Goal: Task Accomplishment & Management: Use online tool/utility

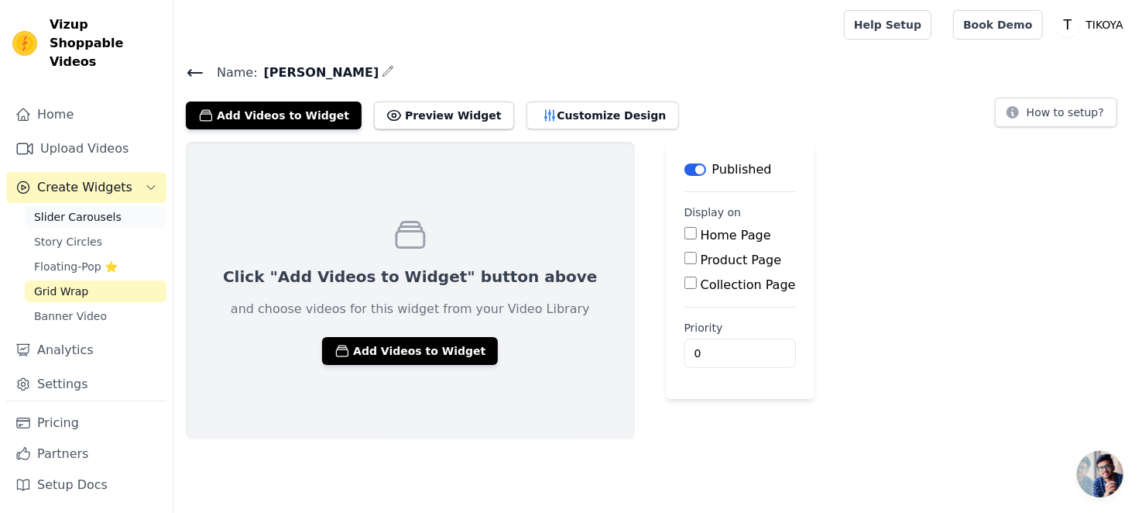
click at [97, 209] on span "Slider Carousels" at bounding box center [78, 216] width 88 height 15
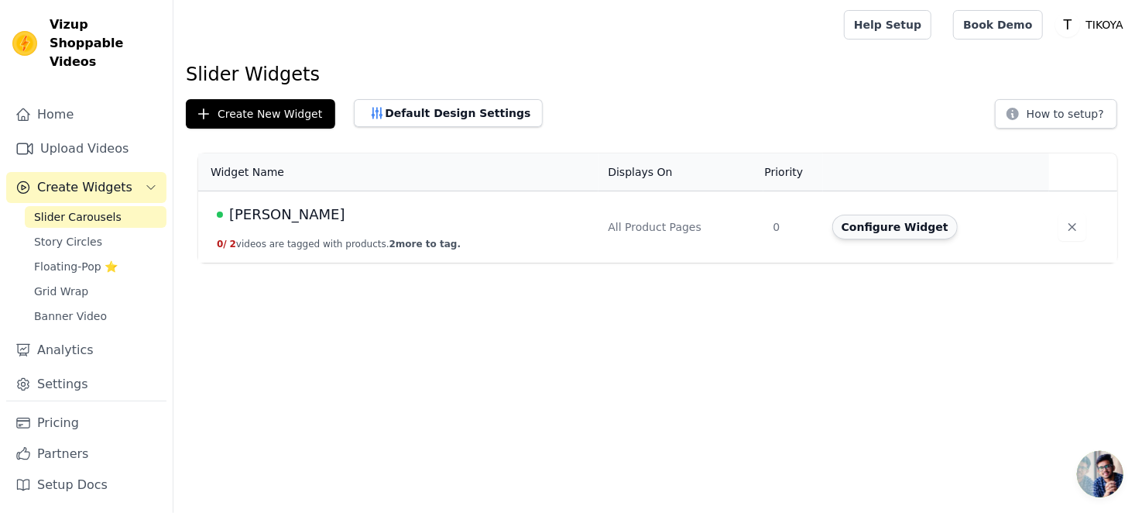
click at [910, 227] on button "Configure Widget" at bounding box center [895, 227] width 125 height 25
click at [846, 224] on button "Configure Widget" at bounding box center [895, 227] width 125 height 25
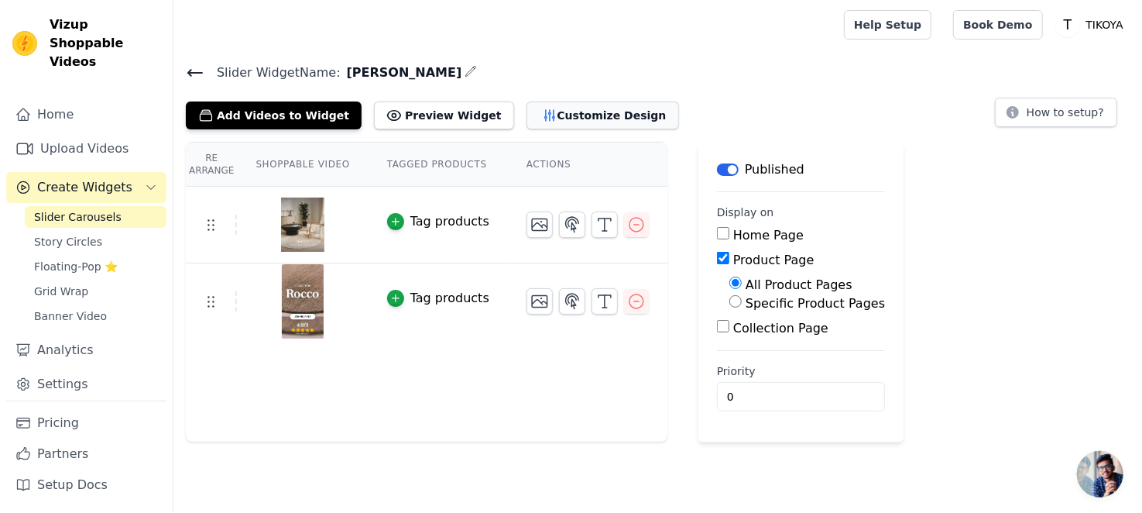
click at [527, 117] on button "Customize Design" at bounding box center [603, 115] width 153 height 28
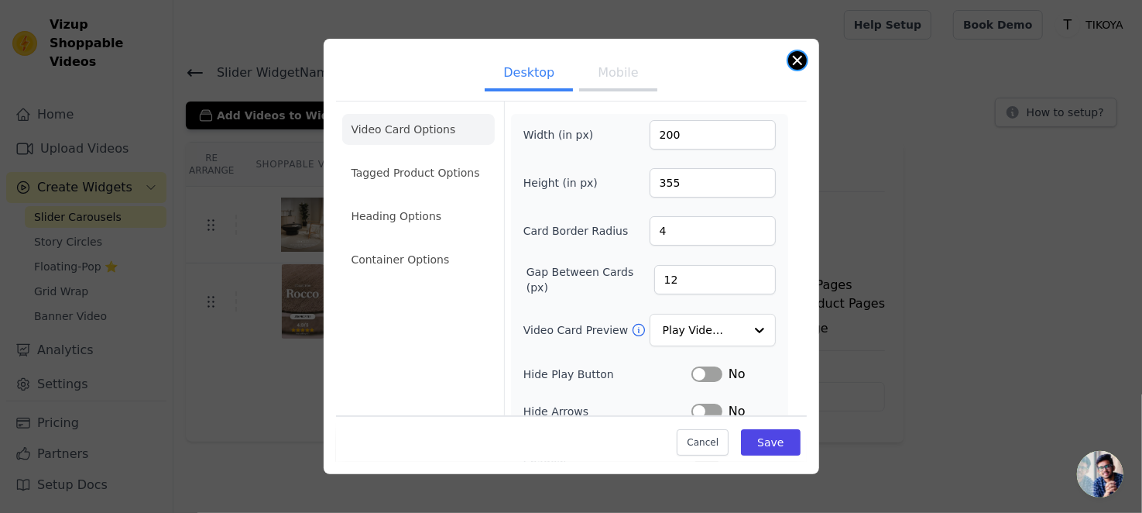
click at [799, 61] on button "Close modal" at bounding box center [797, 60] width 19 height 19
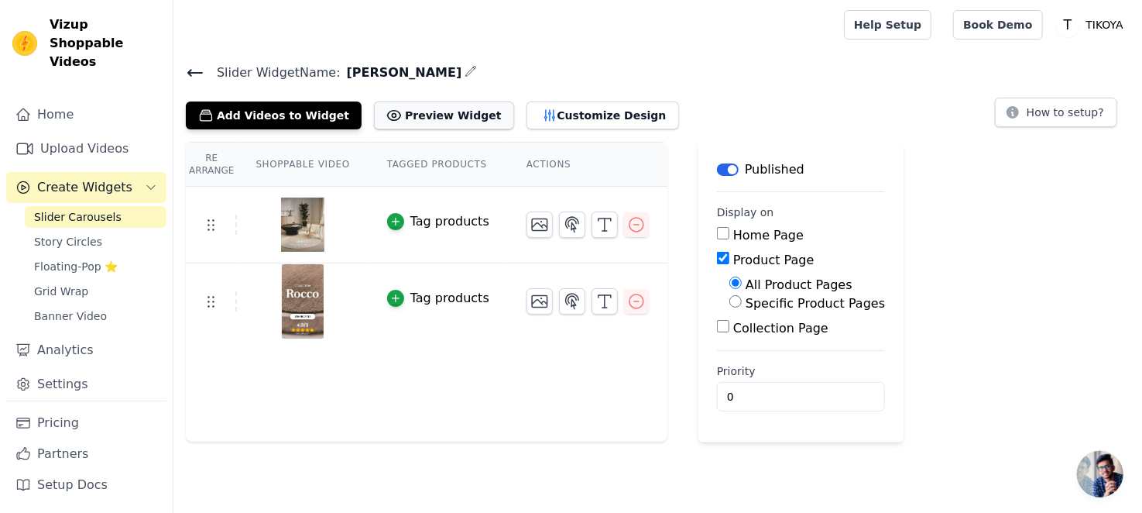
click at [445, 114] on button "Preview Widget" at bounding box center [443, 115] width 139 height 28
click at [554, 121] on button "Customize Design" at bounding box center [603, 115] width 153 height 28
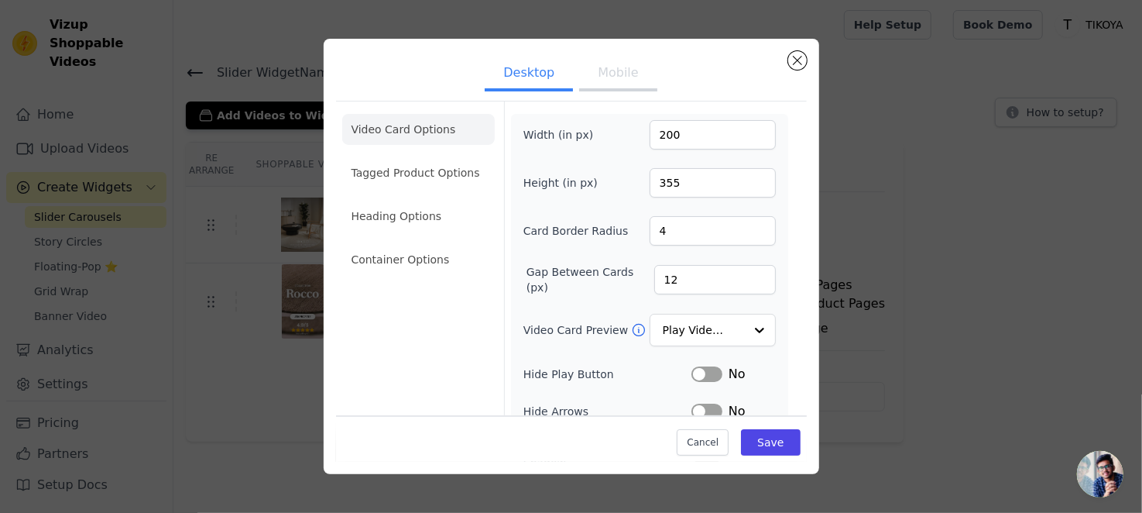
scroll to position [77, 0]
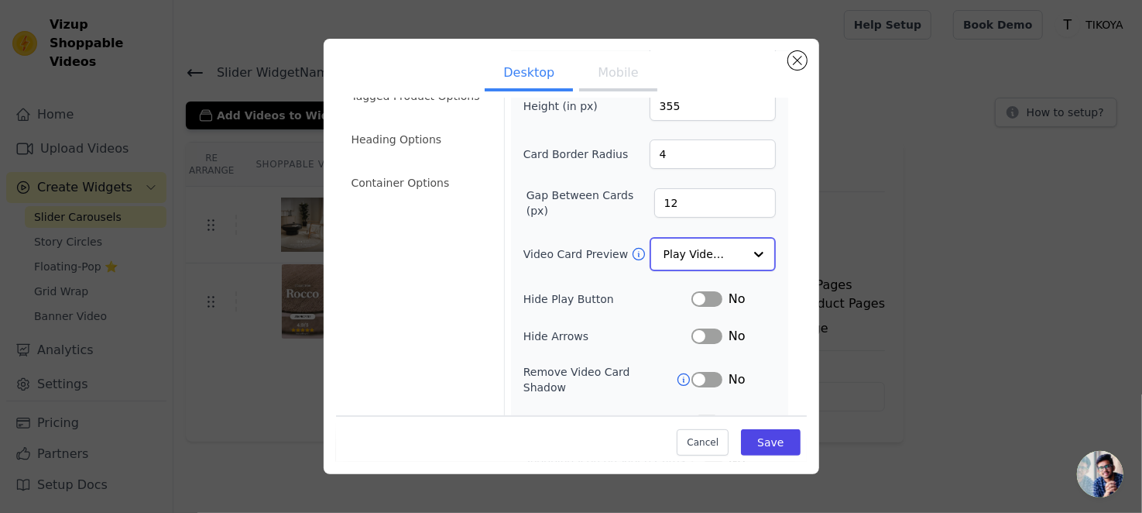
click at [692, 255] on input "Video Card Preview" at bounding box center [704, 254] width 80 height 31
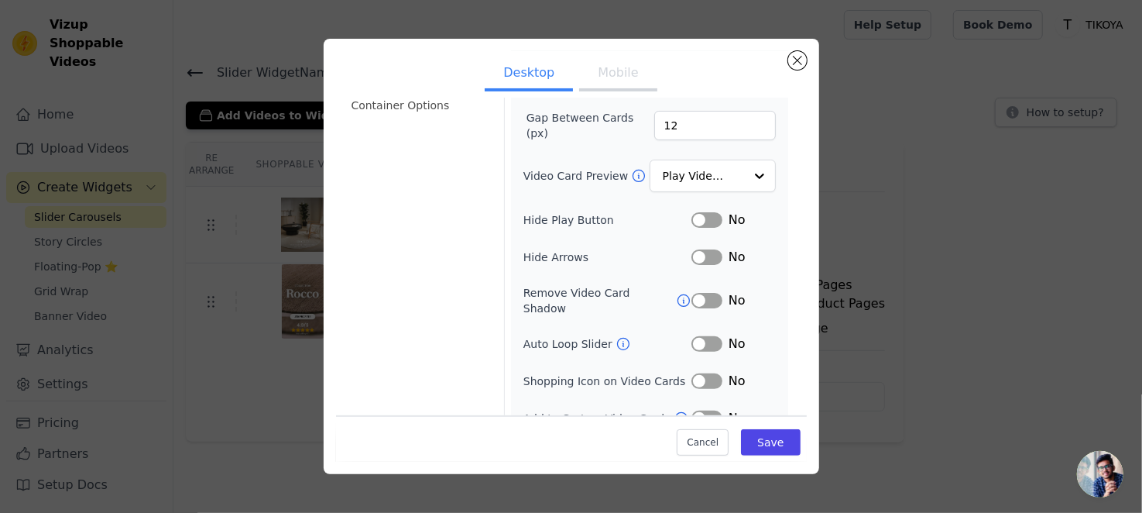
click at [695, 336] on button "Label" at bounding box center [707, 343] width 31 height 15
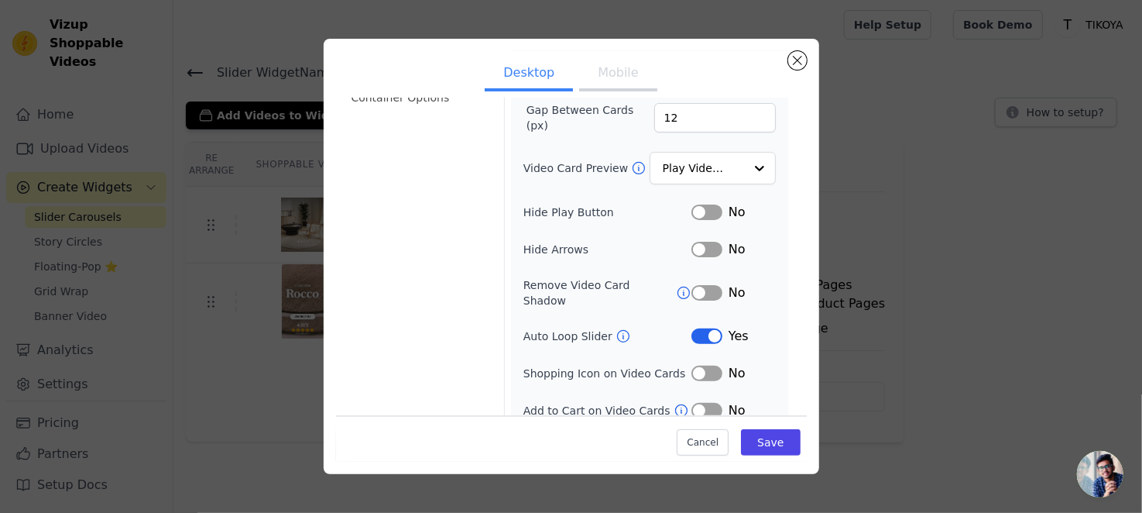
click at [616, 328] on icon at bounding box center [623, 335] width 15 height 15
click at [768, 442] on button "Save" at bounding box center [770, 442] width 59 height 26
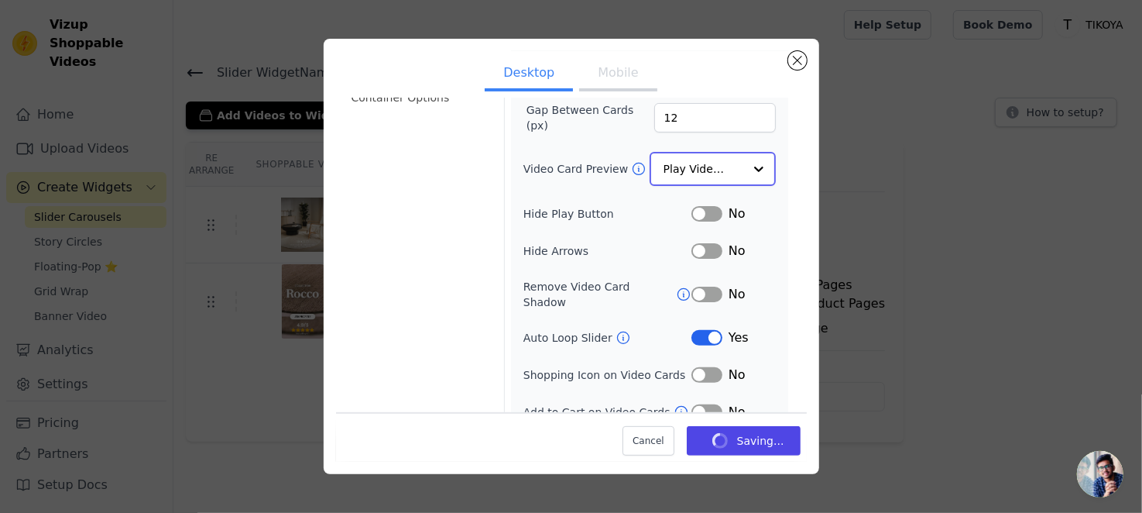
click at [744, 163] on div at bounding box center [759, 168] width 31 height 31
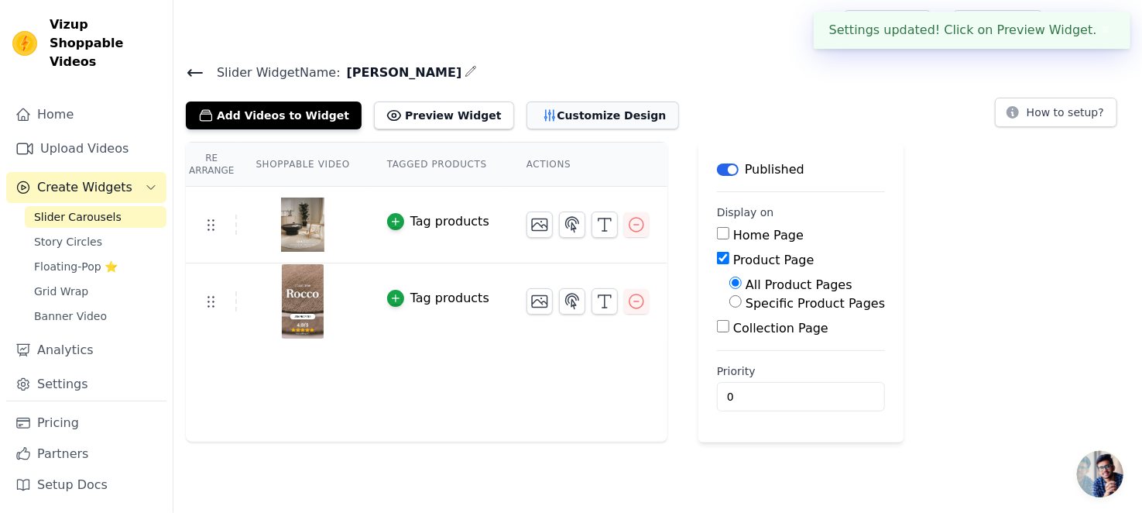
click at [579, 116] on button "Customize Design" at bounding box center [603, 115] width 153 height 28
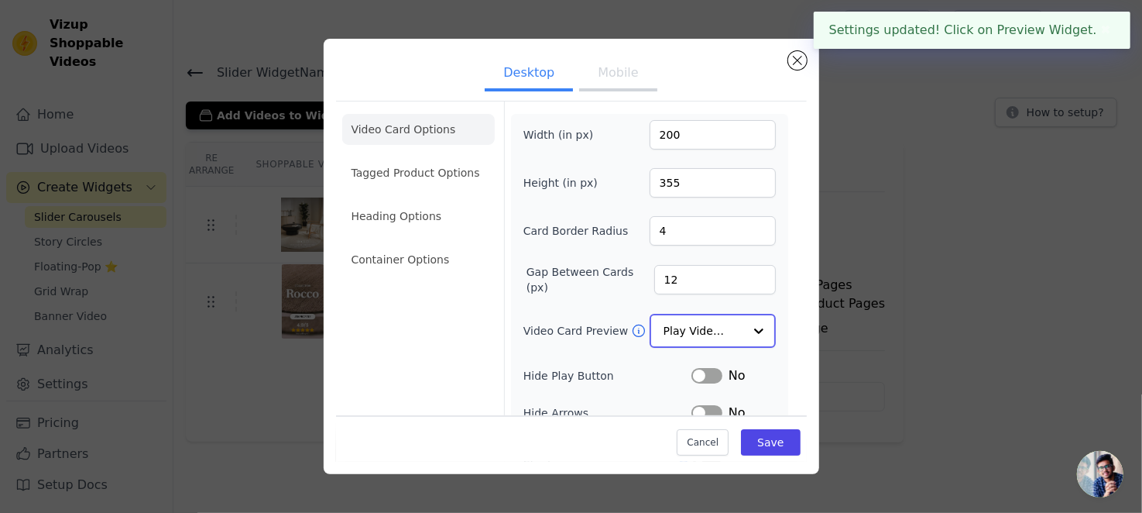
click at [715, 336] on input "Video Card Preview" at bounding box center [704, 330] width 80 height 31
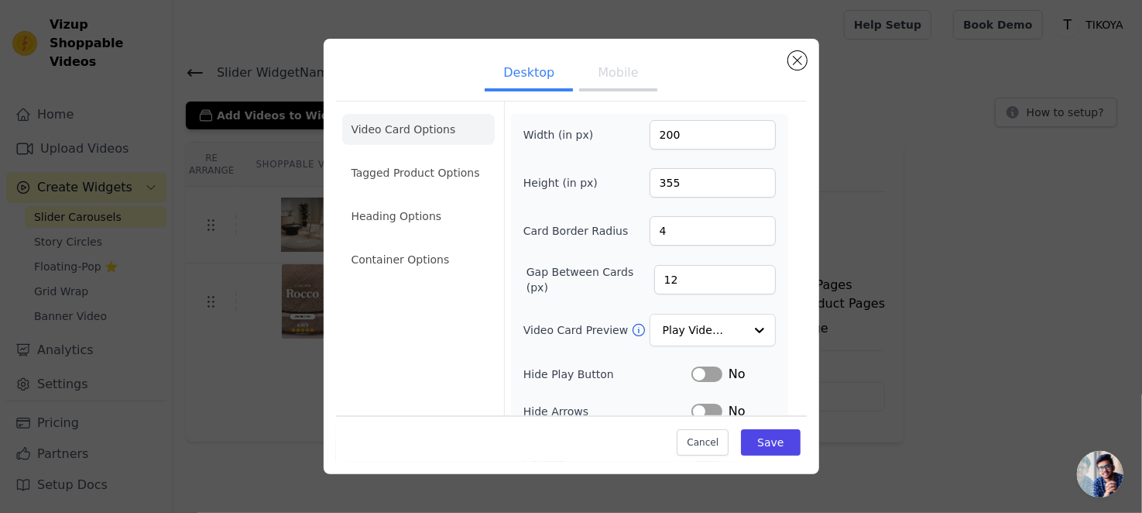
click at [781, 270] on form "Width (in px) 200 Height (in px) 355 Card Border Radius 4 Gap Between Cards (px…" at bounding box center [649, 347] width 290 height 493
click at [431, 174] on li "Tagged Product Options" at bounding box center [418, 172] width 153 height 31
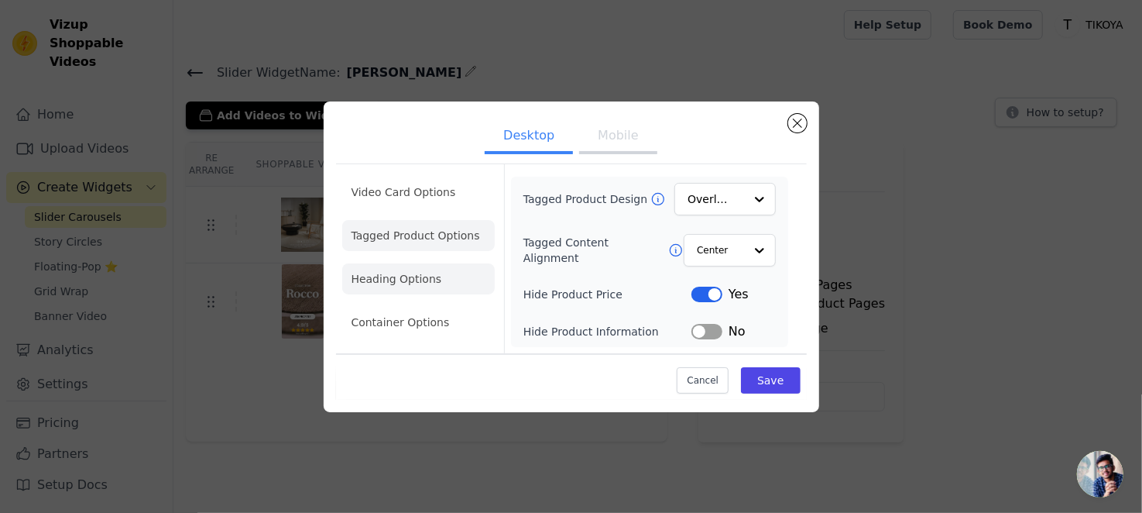
click at [422, 275] on li "Heading Options" at bounding box center [418, 278] width 153 height 31
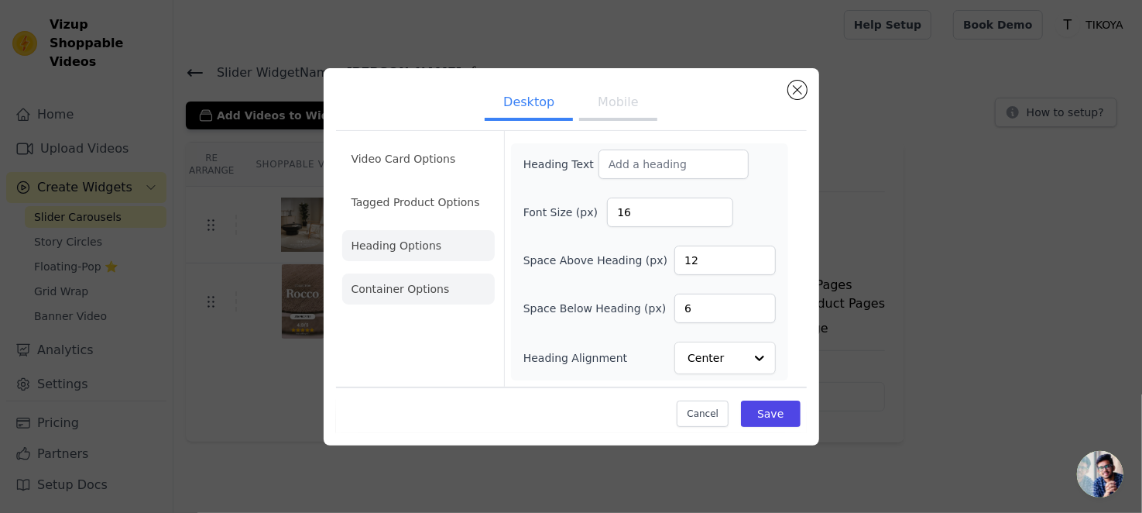
click at [428, 285] on li "Container Options" at bounding box center [418, 288] width 153 height 31
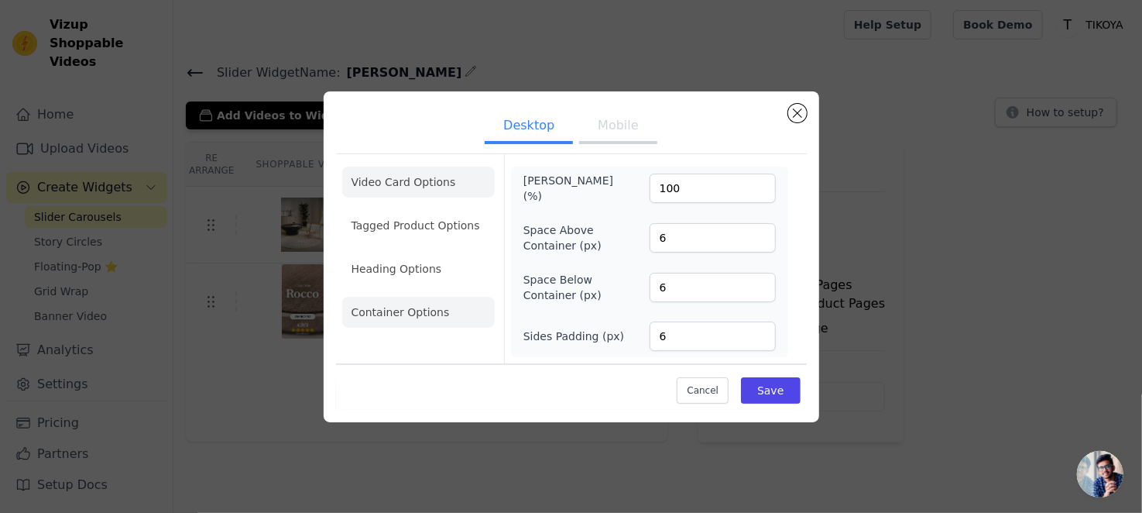
click at [425, 188] on li "Video Card Options" at bounding box center [418, 182] width 153 height 31
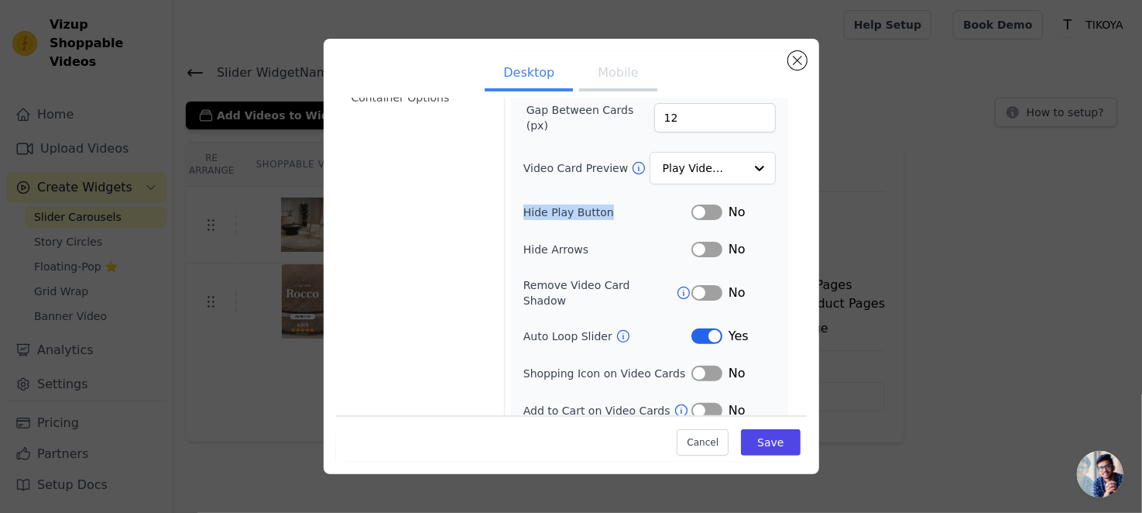
drag, startPoint x: 601, startPoint y: 212, endPoint x: 517, endPoint y: 206, distance: 83.9
click at [517, 206] on div "Width (in px) 200 Height (in px) 355 Card Border Radius 4 Gap Between Cards (px…" at bounding box center [649, 189] width 277 height 474
click at [694, 212] on button "Label" at bounding box center [707, 211] width 31 height 15
